Goal: Navigation & Orientation: Find specific page/section

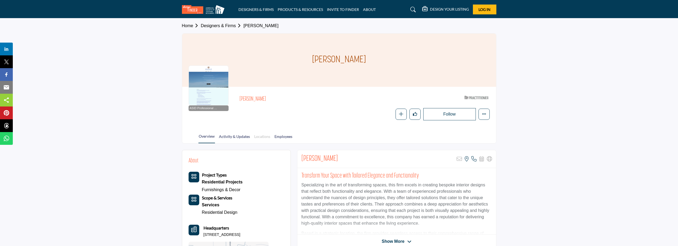
click at [258, 134] on link "Locations" at bounding box center [262, 138] width 17 height 9
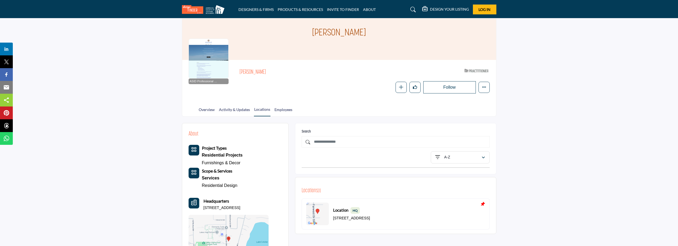
scroll to position [27, 0]
click at [224, 111] on link "Activity & Updates" at bounding box center [234, 111] width 31 height 9
